Goal: Task Accomplishment & Management: Use online tool/utility

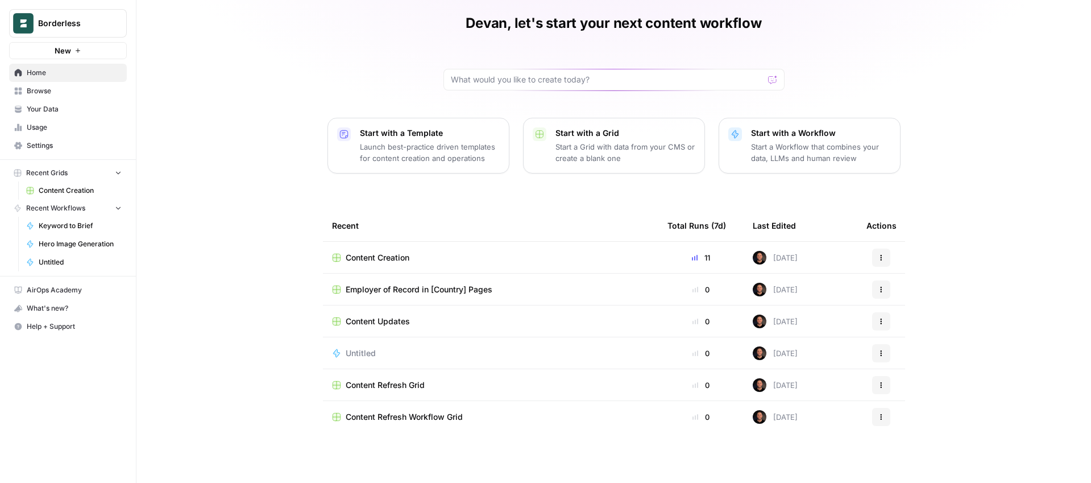
click at [449, 260] on div "Content Creation" at bounding box center [490, 257] width 317 height 11
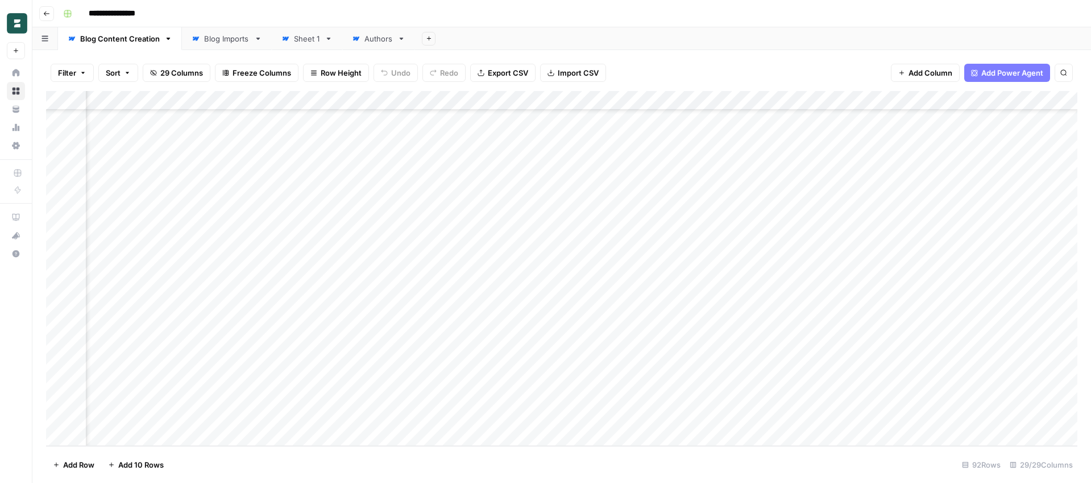
scroll to position [1462, 2556]
click at [691, 417] on div "Add Column" at bounding box center [562, 268] width 1032 height 355
click at [1064, 71] on icon "button" at bounding box center [1064, 72] width 7 height 7
type input "**********"
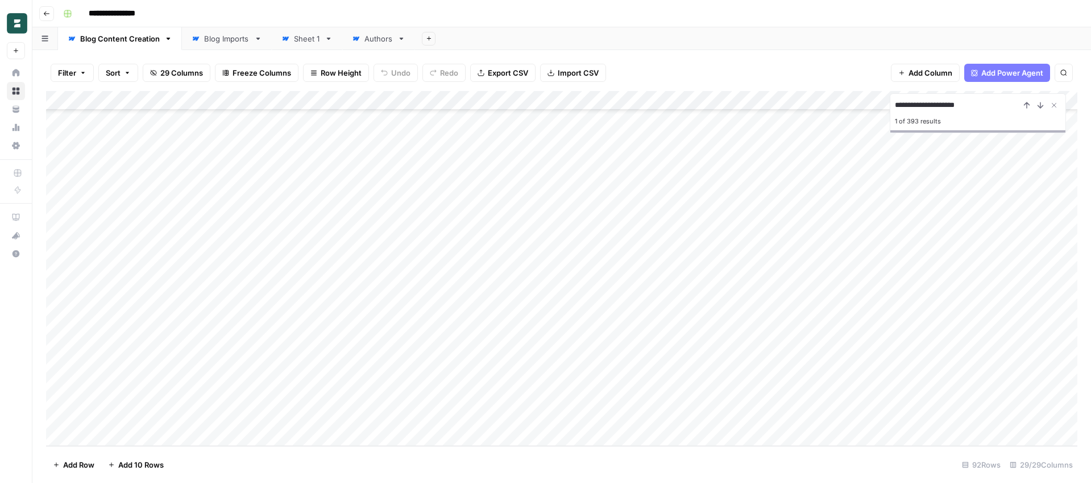
click at [126, 431] on div "Add Column" at bounding box center [562, 268] width 1032 height 355
type textarea "**********"
click at [274, 466] on footer "Add Row Add 10 Rows 93 Rows 29/29 Columns" at bounding box center [562, 464] width 1032 height 37
click at [334, 419] on div "Add Column" at bounding box center [562, 268] width 1032 height 355
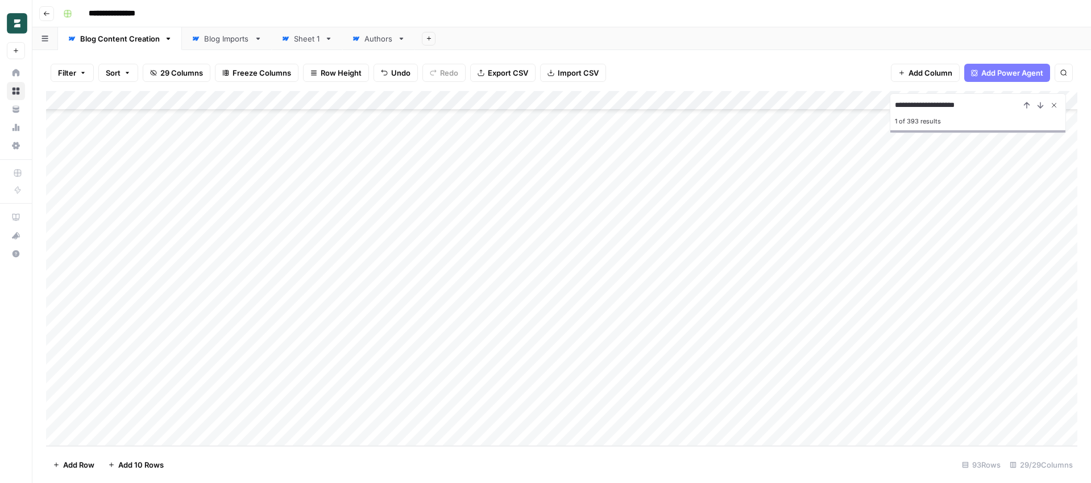
click at [1055, 103] on icon "Close Search" at bounding box center [1054, 105] width 9 height 9
click at [406, 417] on div "Add Column" at bounding box center [562, 268] width 1032 height 355
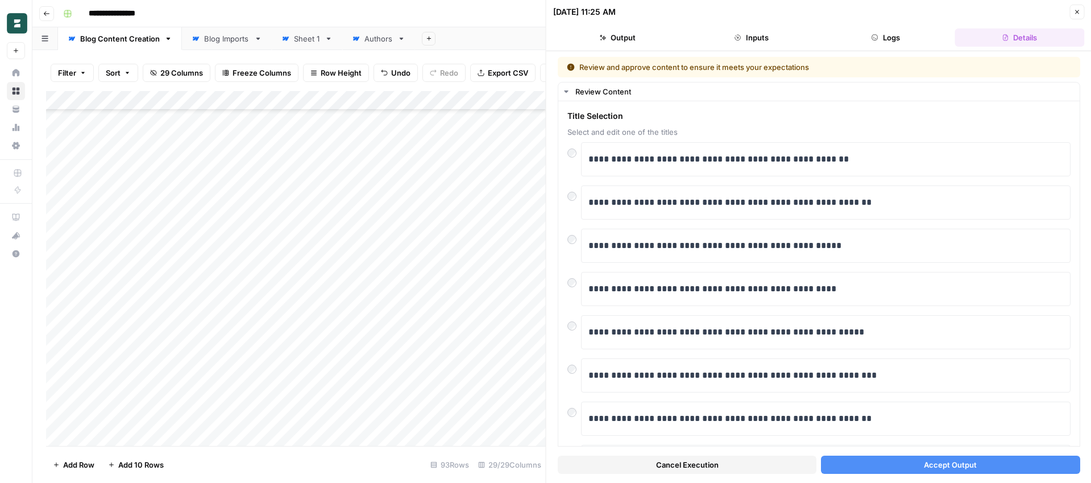
click at [1077, 11] on icon "button" at bounding box center [1078, 12] width 4 height 4
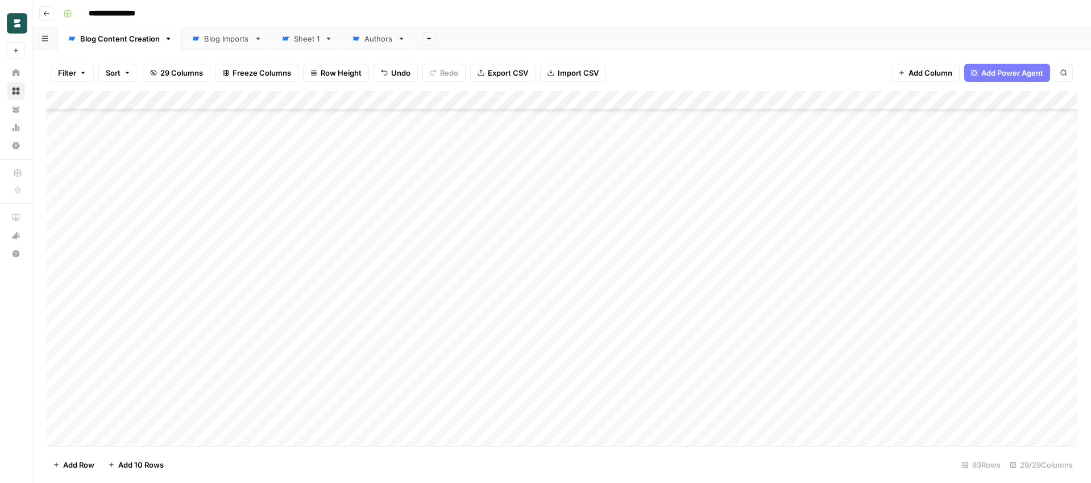
scroll to position [1481, 0]
click at [60, 419] on div "Add Column" at bounding box center [562, 268] width 1032 height 355
click at [85, 466] on span "Delete 1 Row" at bounding box center [76, 464] width 46 height 11
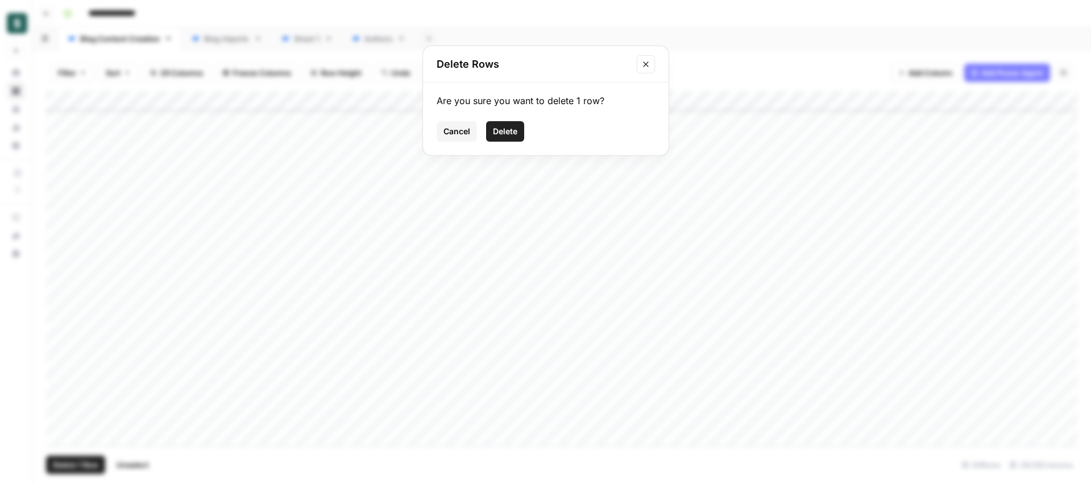
click at [510, 131] on span "Delete" at bounding box center [505, 131] width 24 height 11
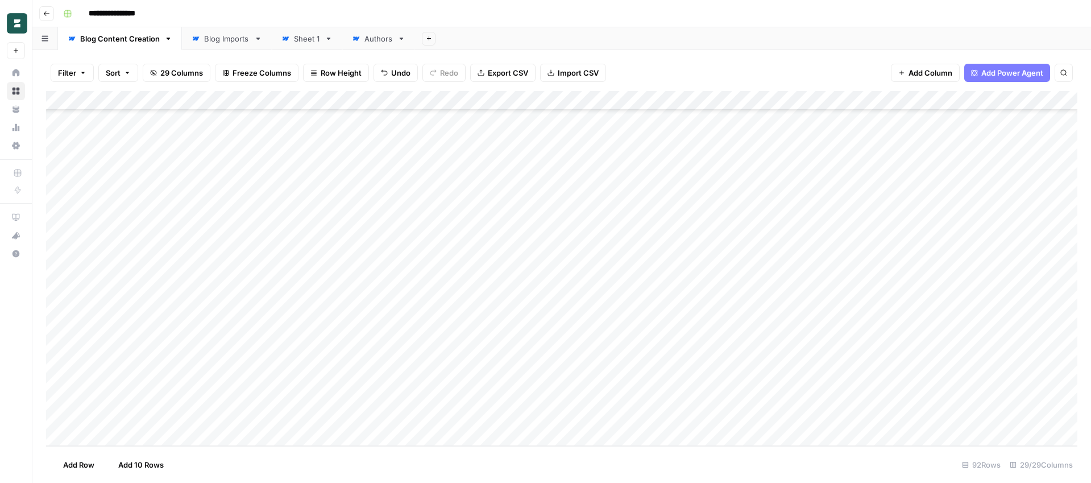
scroll to position [1462, 0]
